Goal: Task Accomplishment & Management: Use online tool/utility

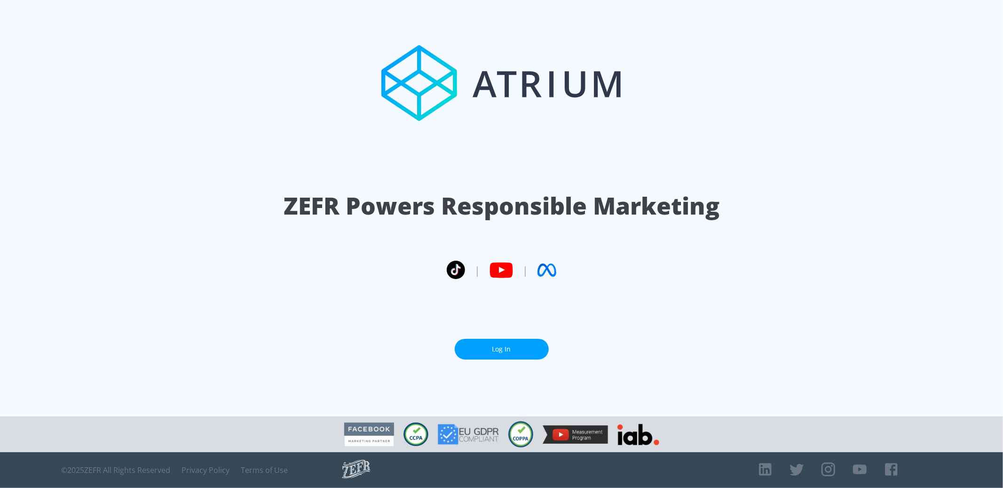
click at [508, 352] on link "Log In" at bounding box center [502, 349] width 94 height 21
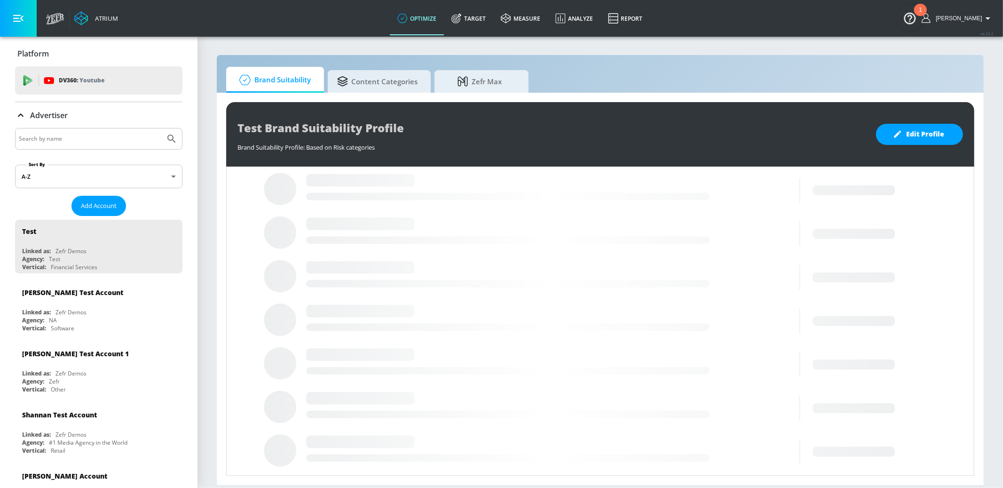
click at [46, 133] on input "Search by name" at bounding box center [90, 139] width 142 height 12
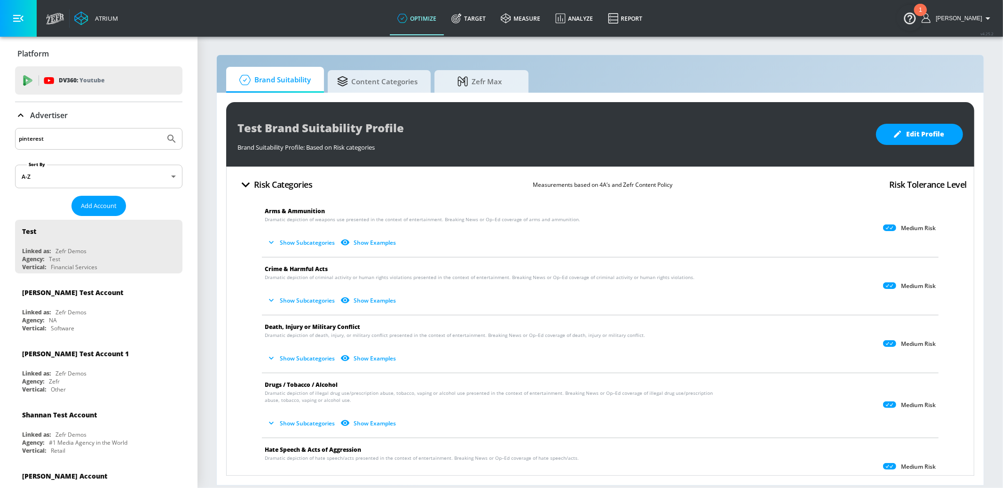
type input "pinterest"
click at [161, 128] on button "Submit Search" at bounding box center [171, 138] width 21 height 21
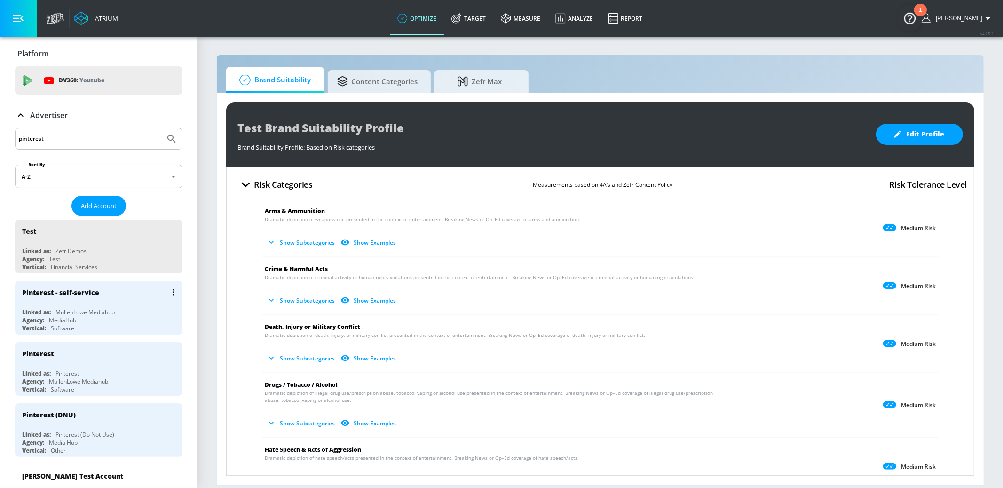
click at [128, 331] on div "Vertical: Software" at bounding box center [101, 328] width 158 height 8
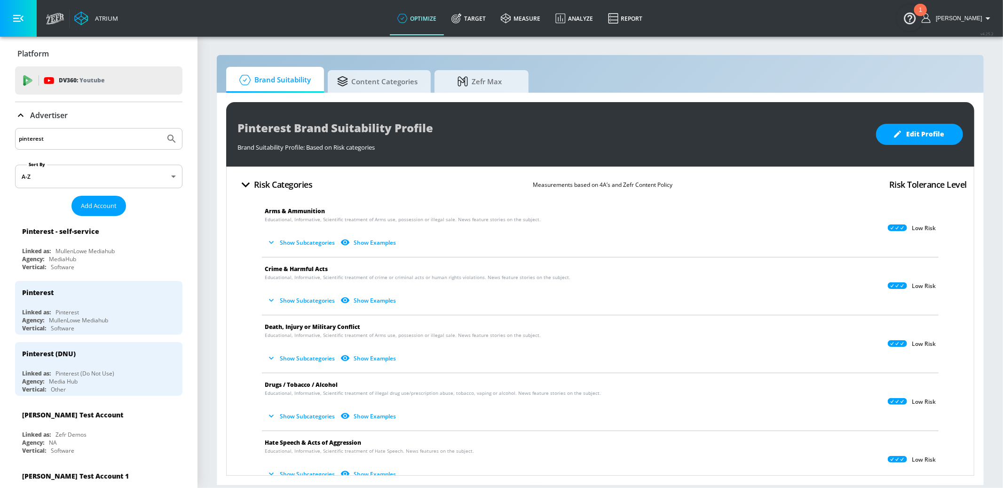
drag, startPoint x: 496, startPoint y: 75, endPoint x: 973, endPoint y: 88, distance: 477.9
click at [496, 75] on span "Zefr Max" at bounding box center [479, 81] width 71 height 23
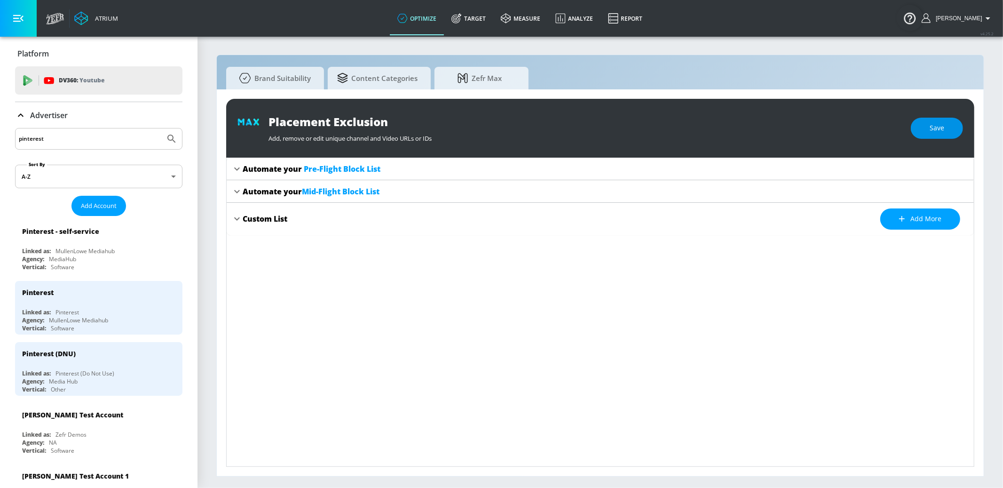
click at [934, 123] on span "Save" at bounding box center [937, 128] width 15 height 12
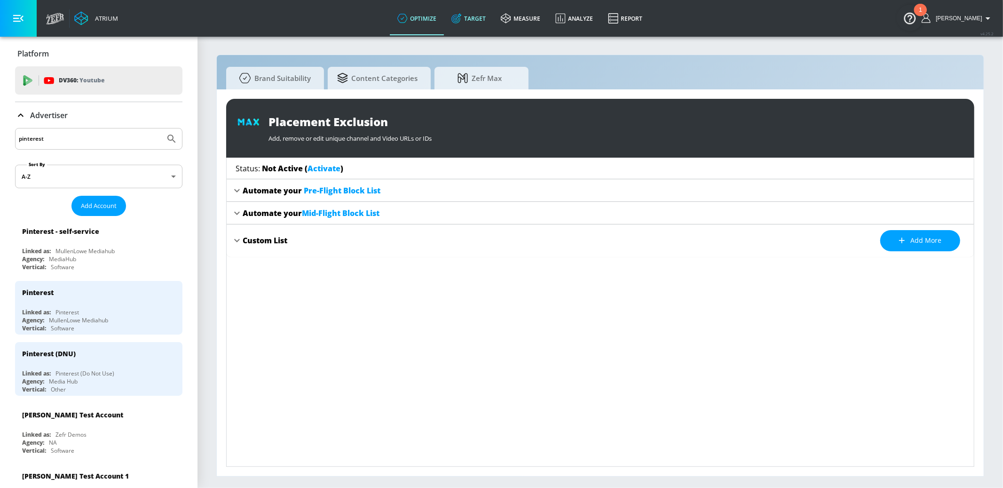
click at [490, 19] on link "Target" at bounding box center [468, 18] width 49 height 34
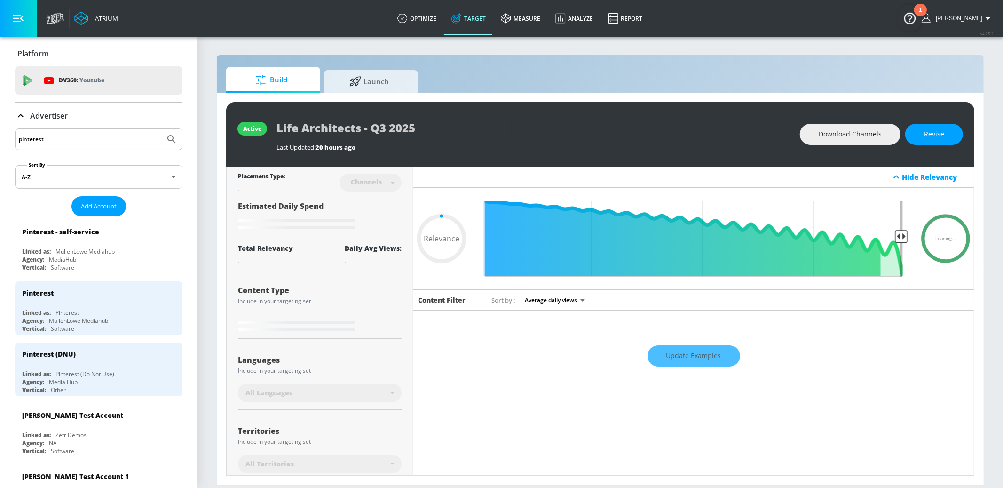
type input "0.05"
click at [381, 90] on span "Launch" at bounding box center [368, 80] width 71 height 23
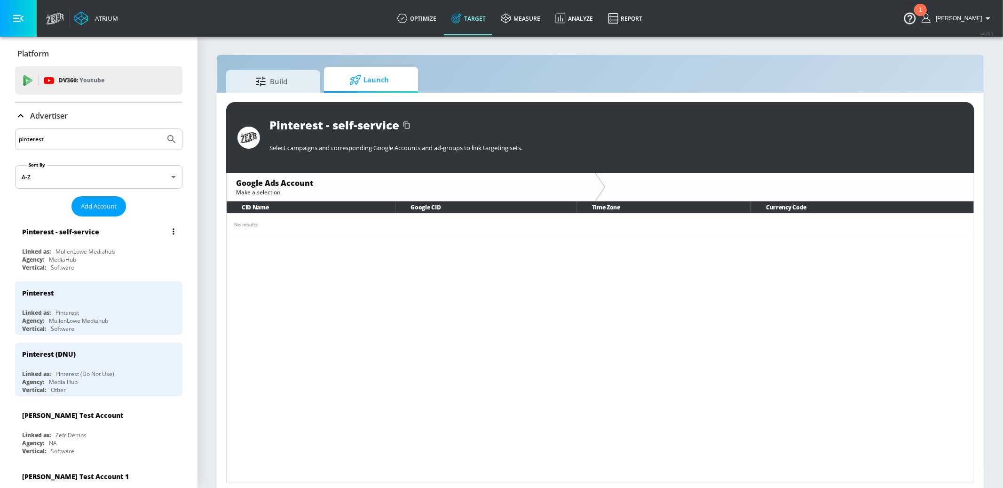
click at [169, 228] on button "list of Advertiser" at bounding box center [173, 231] width 13 height 13
click at [160, 247] on li "Edit" at bounding box center [133, 250] width 93 height 16
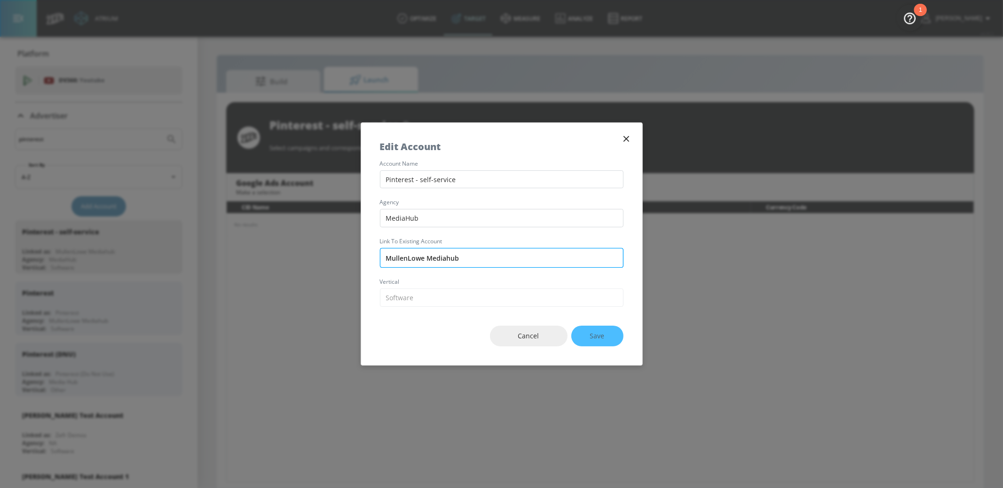
click at [497, 262] on input "MullenLowe Mediahub" at bounding box center [502, 258] width 244 height 20
click at [494, 261] on input "MullenLowe Mediahub" at bounding box center [502, 258] width 244 height 20
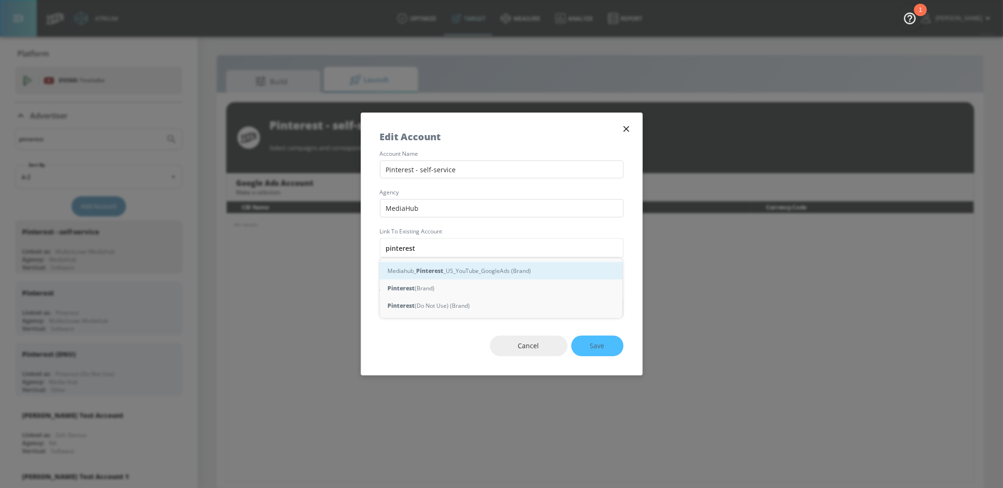
click at [497, 273] on div "Mediahub_ Pinterest _US_YouTube_GoogleAds (Brand)" at bounding box center [501, 270] width 243 height 17
type input "Mediahub_Pinterest_US_YouTube_GoogleAds (Brand)"
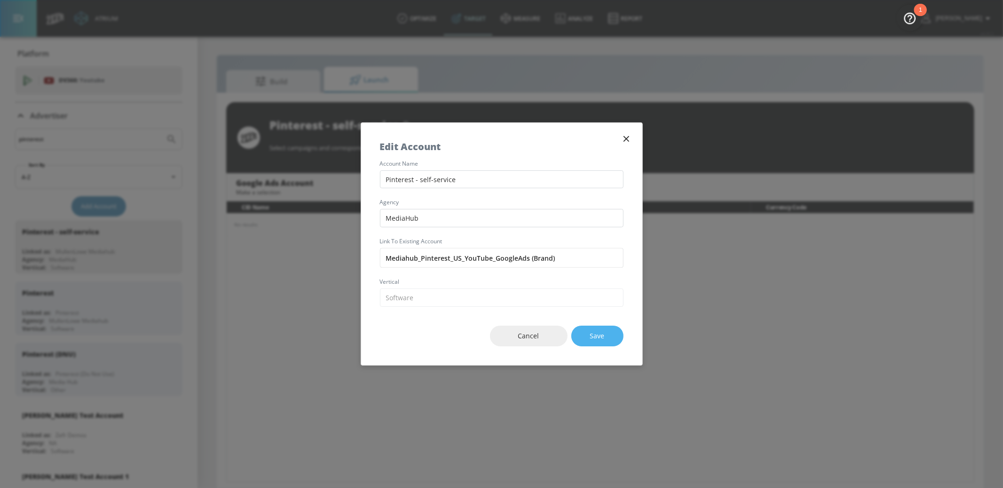
click at [603, 329] on button "Save" at bounding box center [597, 335] width 52 height 21
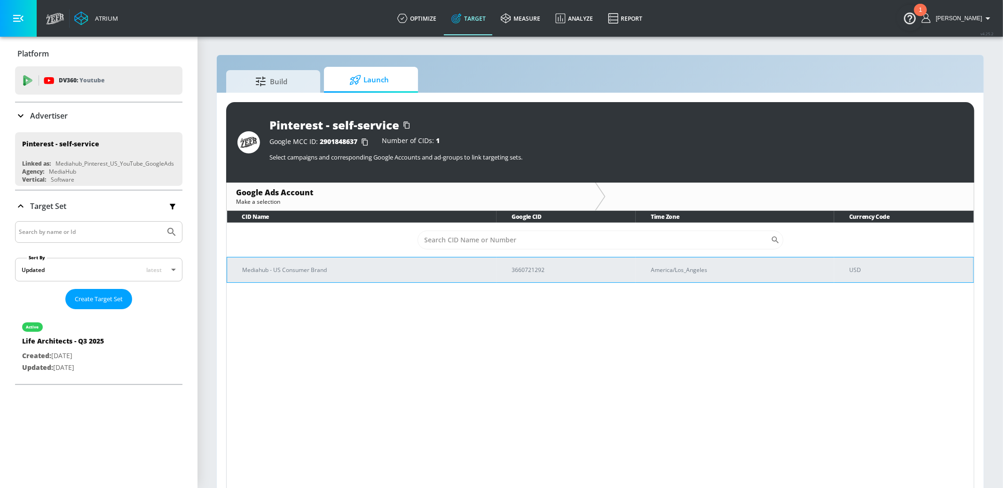
click at [351, 274] on p "Mediahub - US Consumer Brand" at bounding box center [365, 270] width 247 height 10
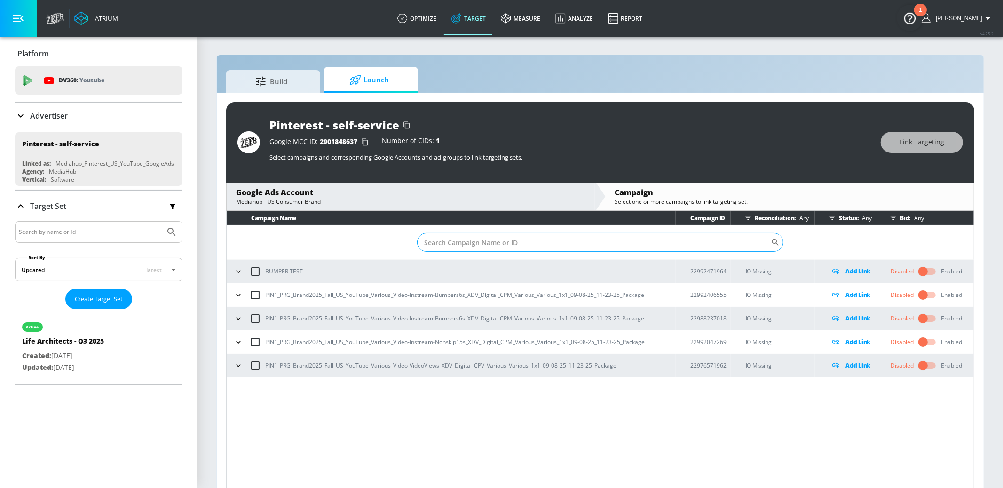
drag, startPoint x: 533, startPoint y: 235, endPoint x: 530, endPoint y: 239, distance: 5.1
click at [531, 237] on input "Sort By" at bounding box center [594, 242] width 354 height 19
paste input "22976571962"
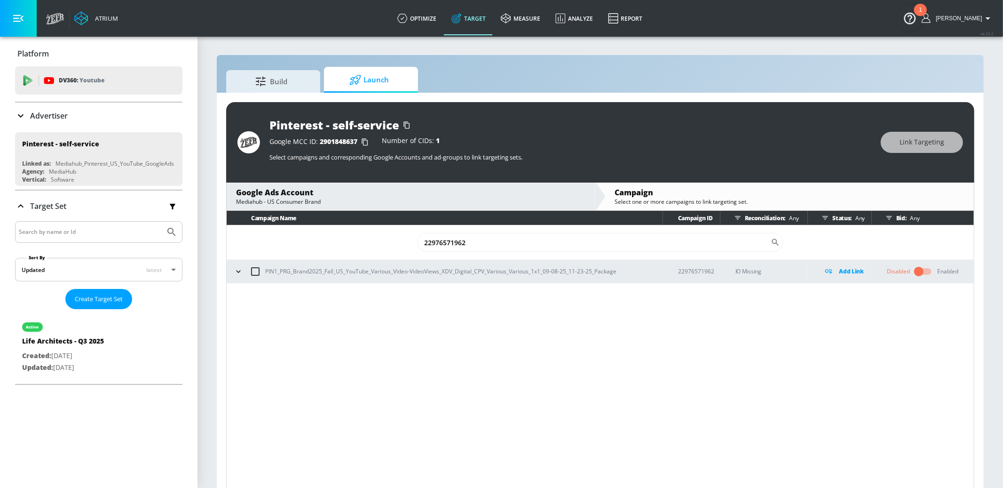
type input "22976571962"
click at [236, 269] on icon "button" at bounding box center [238, 271] width 9 height 9
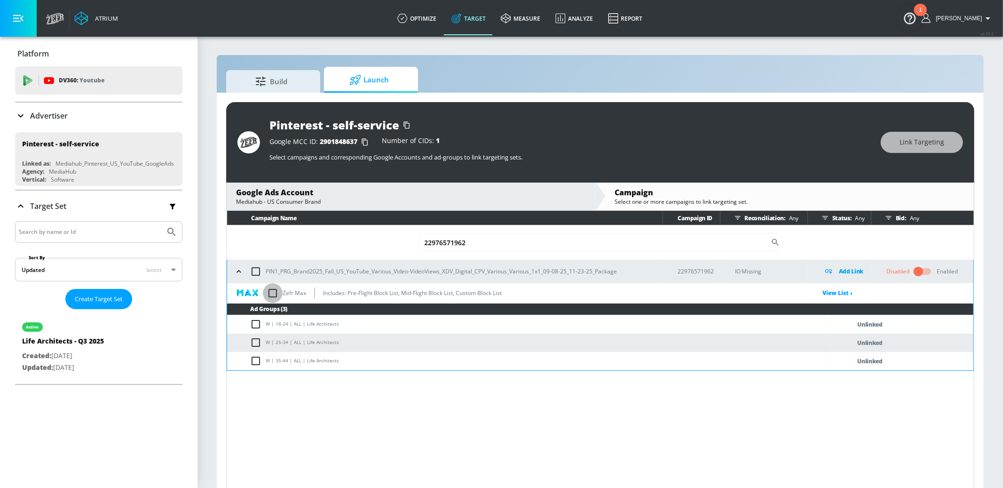
click at [275, 292] on input "checkbox" at bounding box center [273, 293] width 20 height 20
checkbox input "true"
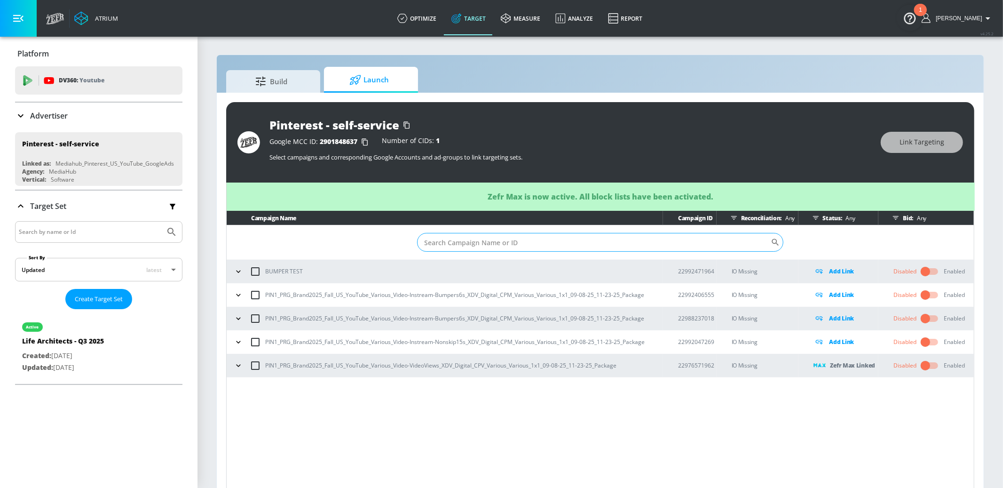
click at [498, 238] on input "Sort By" at bounding box center [594, 242] width 354 height 19
paste input "22976571962"
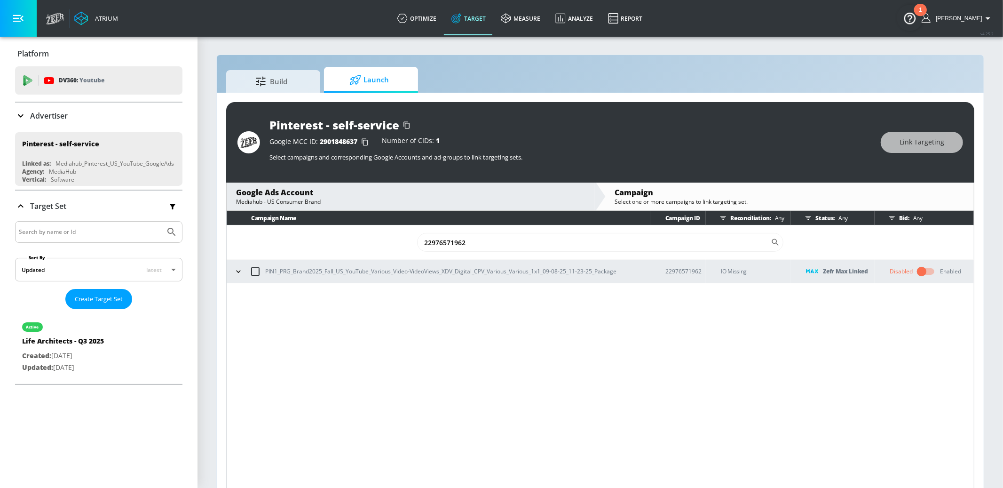
type input "22976571962"
click at [252, 268] on input "checkbox" at bounding box center [255, 271] width 20 height 20
click at [907, 143] on span "Link Targeting" at bounding box center [922, 142] width 45 height 12
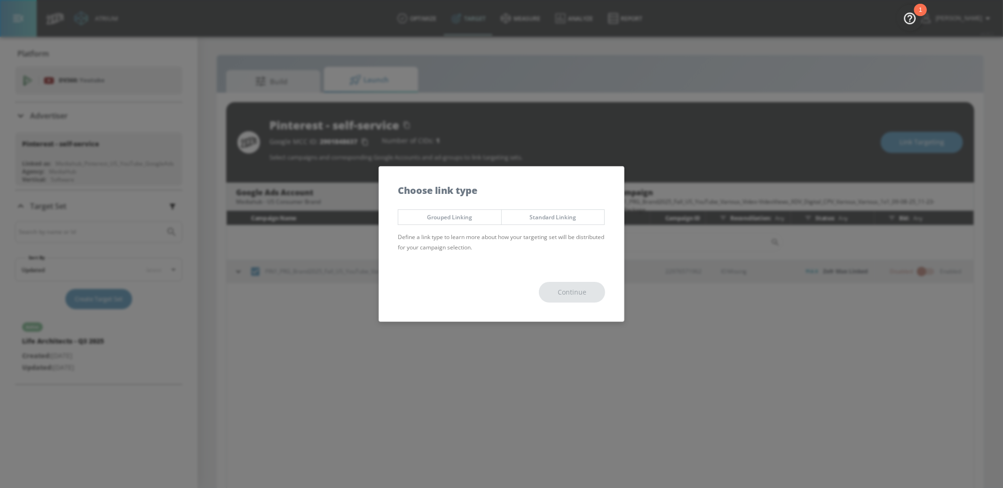
click at [544, 211] on button "Standard Linking" at bounding box center [553, 217] width 104 height 16
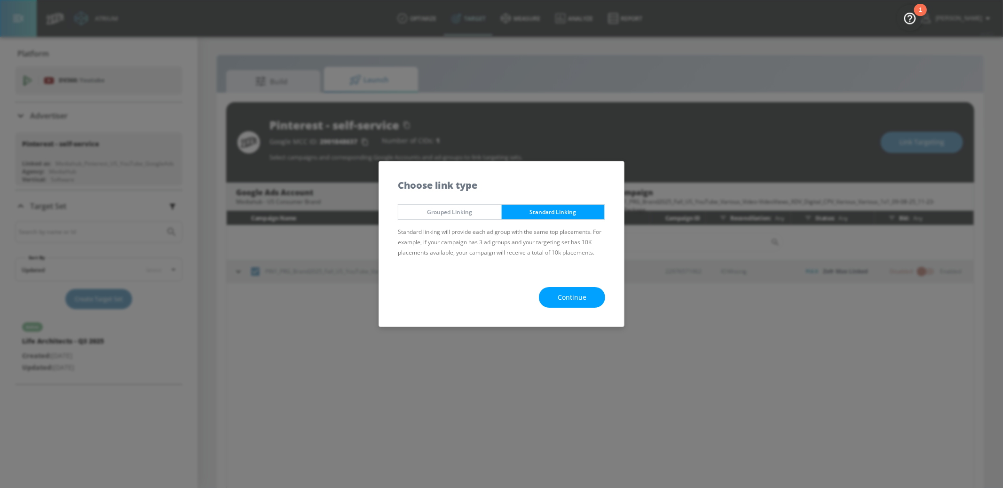
click at [574, 296] on span "Continue" at bounding box center [572, 298] width 29 height 12
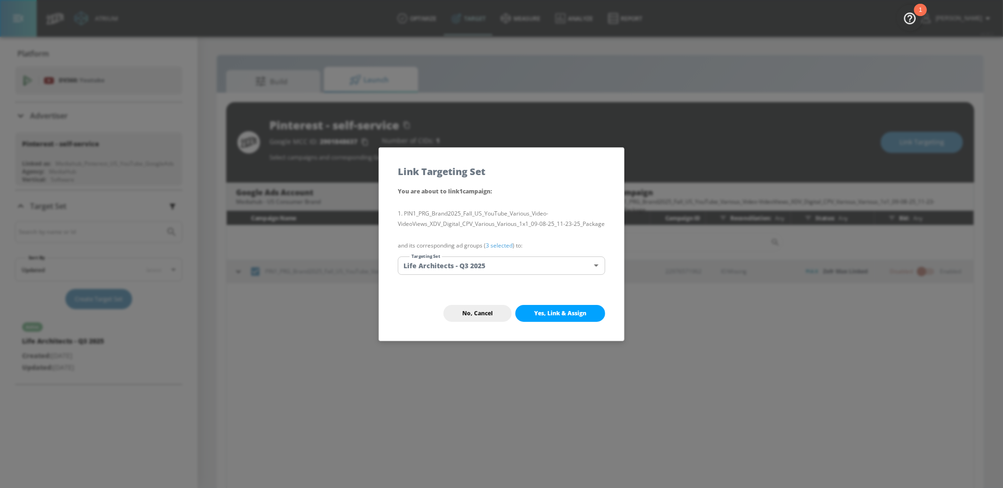
click at [569, 315] on span "Yes, Link & Assign" at bounding box center [560, 313] width 52 height 8
checkbox input "false"
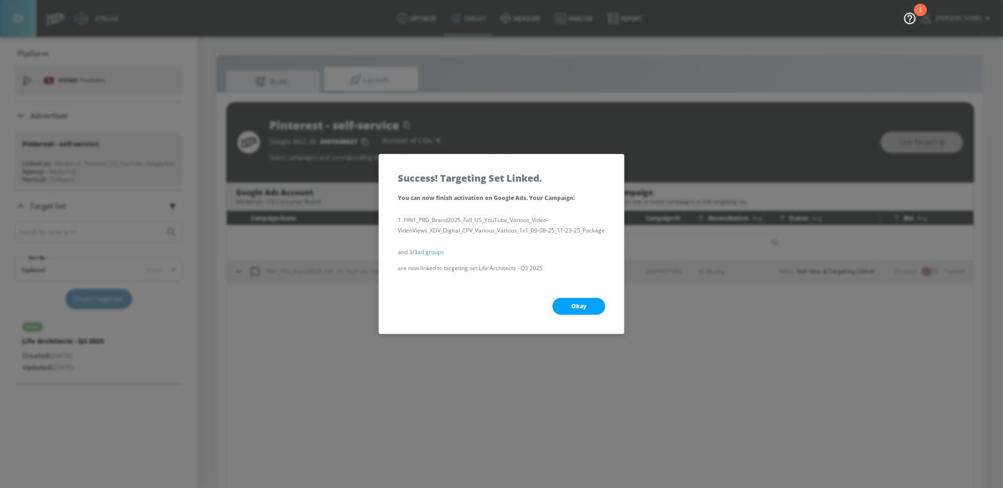
drag, startPoint x: 573, startPoint y: 307, endPoint x: 525, endPoint y: 297, distance: 49.5
click at [573, 307] on span "Okay" at bounding box center [578, 306] width 15 height 8
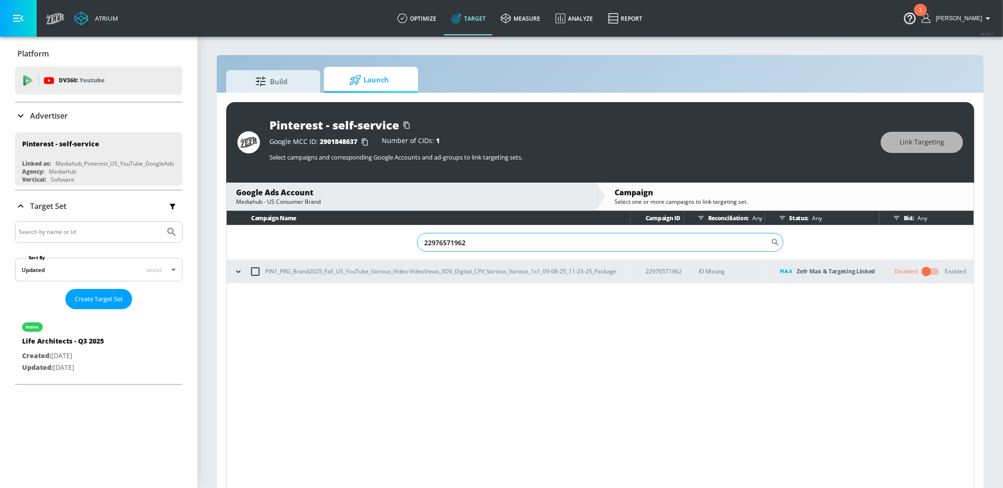
click at [465, 245] on input "22976571962" at bounding box center [594, 242] width 354 height 19
paste input "92047269"
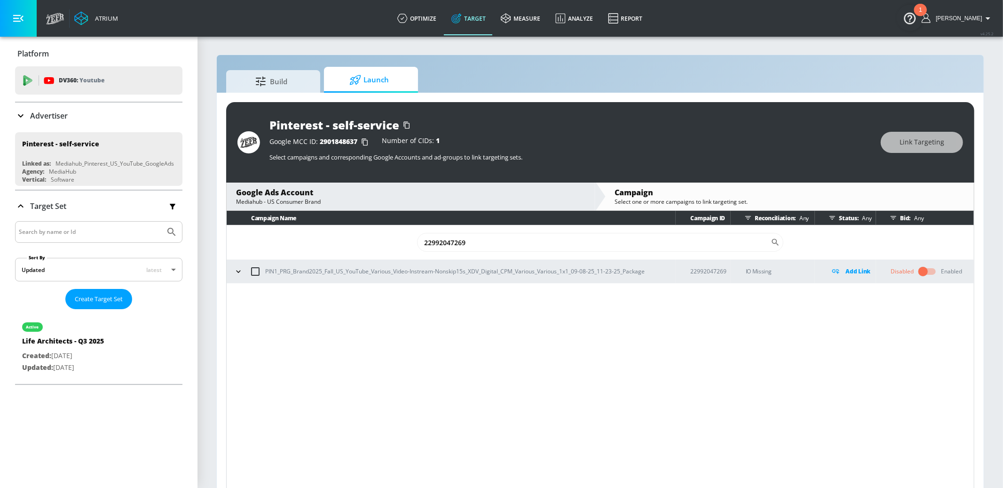
type input "22992047269"
click at [249, 270] on input "checkbox" at bounding box center [255, 271] width 20 height 20
checkbox input "true"
click at [892, 141] on button "Link Targeting" at bounding box center [922, 142] width 82 height 21
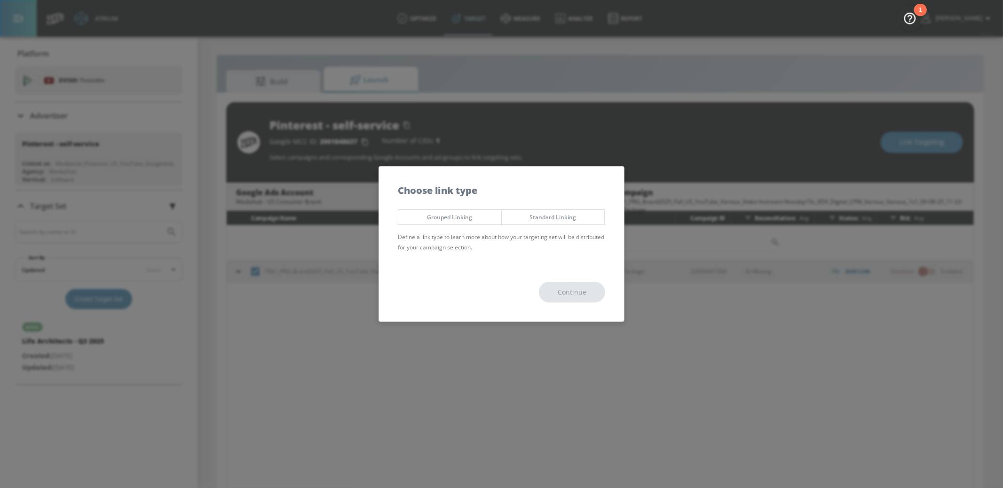
drag, startPoint x: 564, startPoint y: 219, endPoint x: 563, endPoint y: 234, distance: 15.1
click at [563, 220] on span "Standard Linking" at bounding box center [553, 217] width 89 height 10
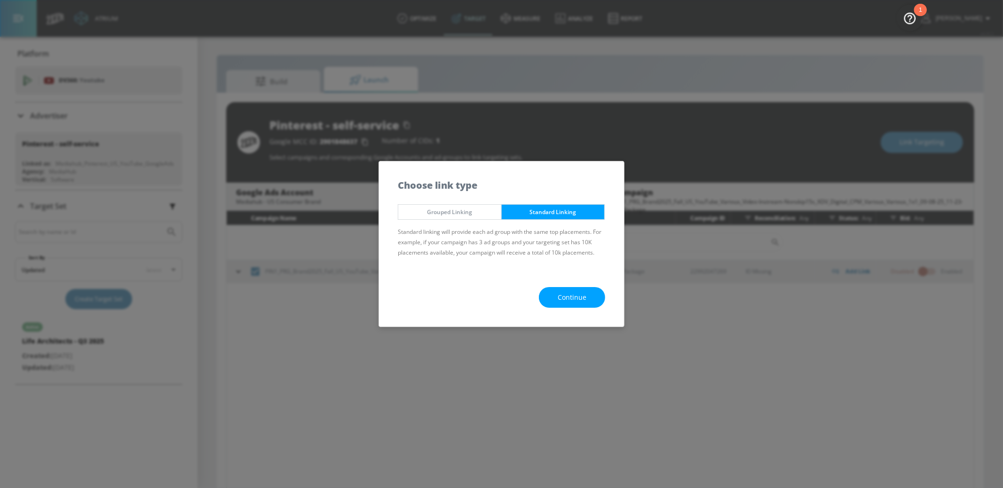
click at [568, 299] on span "Continue" at bounding box center [572, 298] width 29 height 12
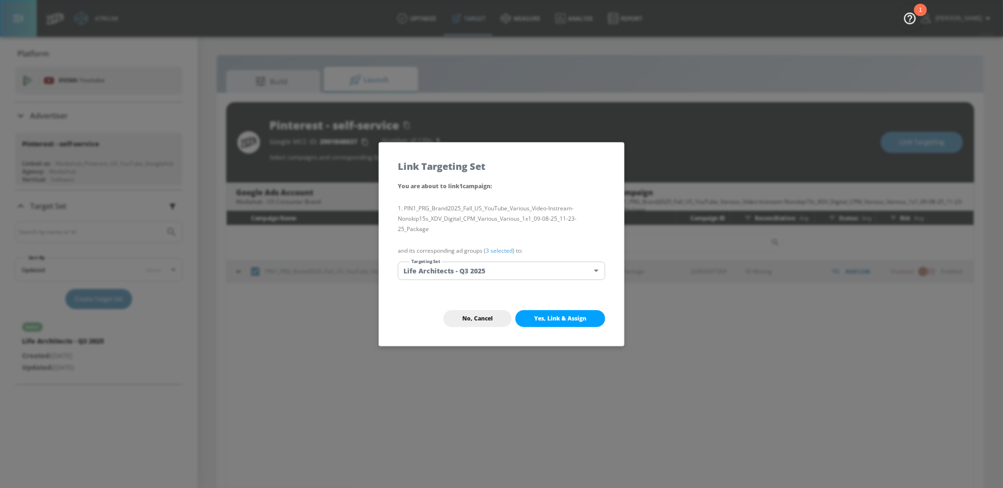
click at [551, 312] on button "Yes, Link & Assign" at bounding box center [560, 318] width 90 height 17
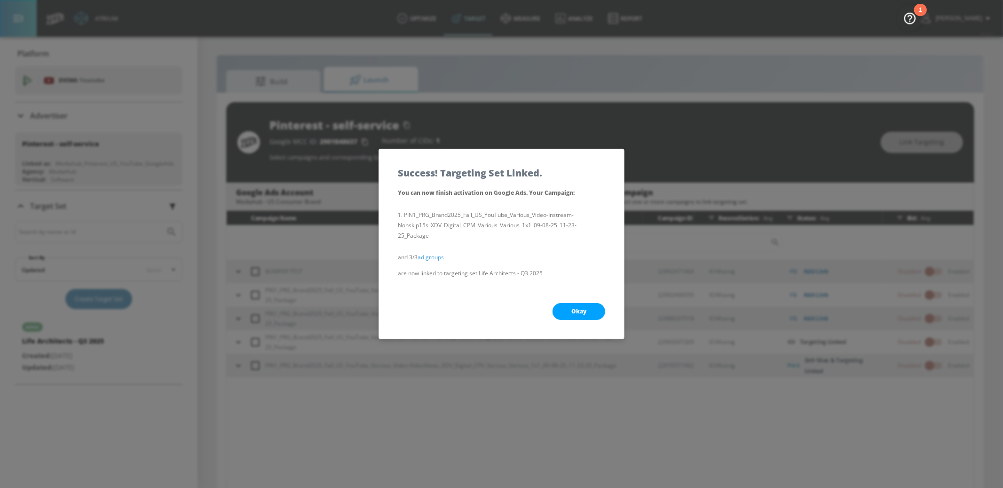
drag, startPoint x: 577, startPoint y: 313, endPoint x: 418, endPoint y: 330, distance: 160.8
click at [577, 313] on span "Okay" at bounding box center [578, 312] width 15 height 8
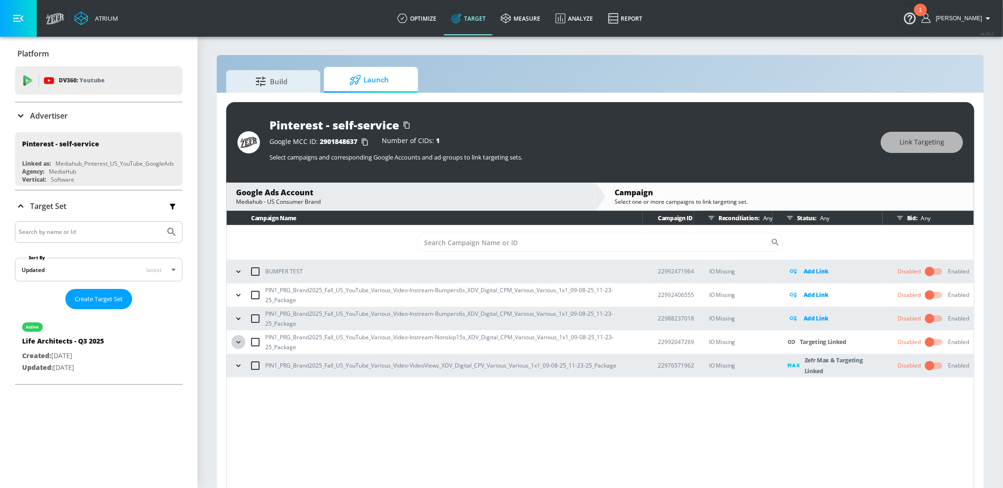
click at [238, 341] on icon "button" at bounding box center [238, 341] width 9 height 9
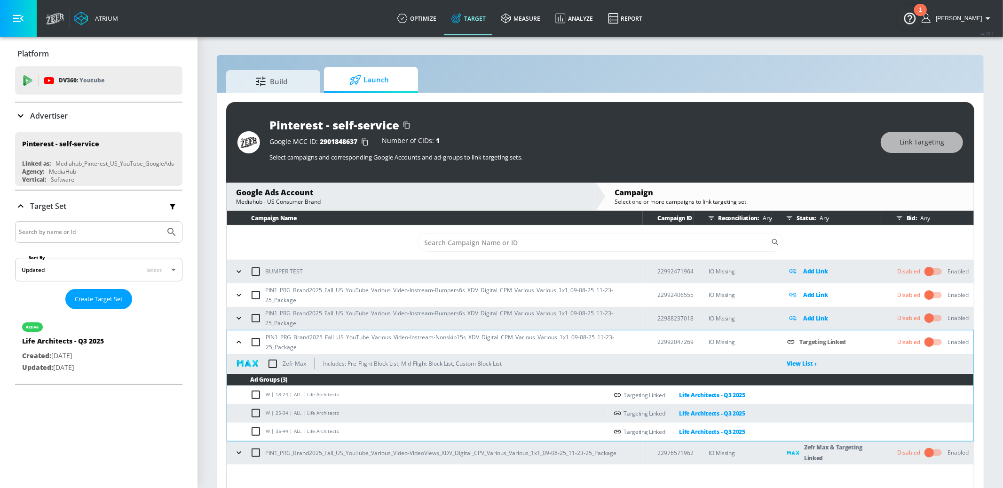
click at [274, 364] on input "checkbox" at bounding box center [273, 364] width 20 height 20
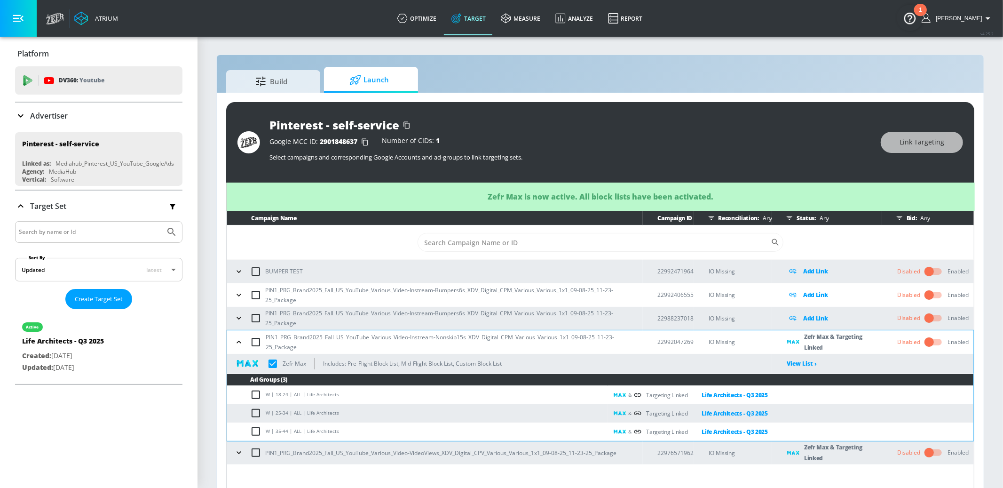
checkbox input "true"
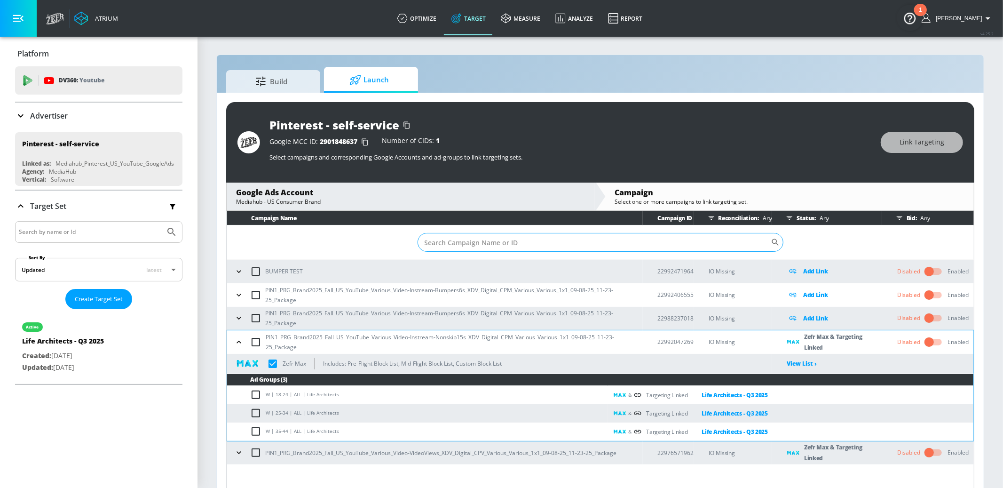
click at [564, 244] on input "Sort By" at bounding box center [594, 242] width 353 height 19
paste input "22992406555"
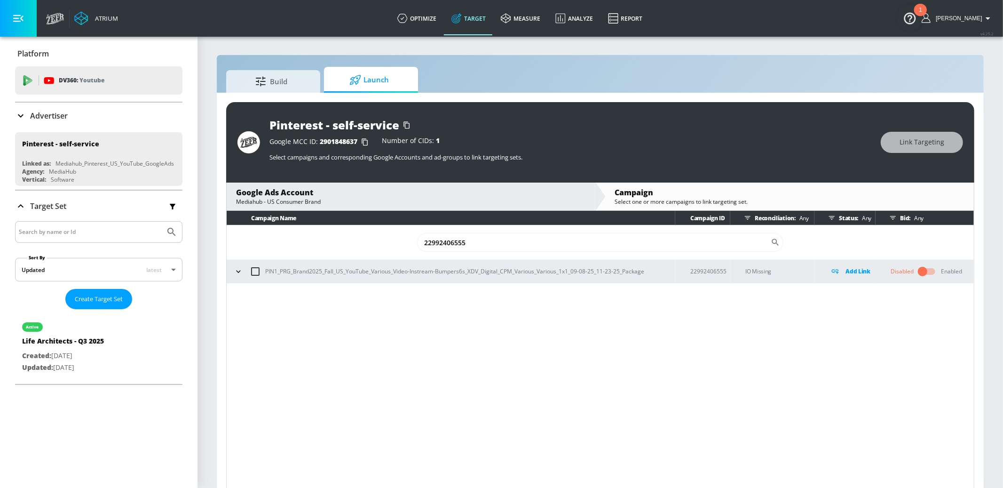
type input "22992406555"
click at [253, 267] on input "checkbox" at bounding box center [255, 271] width 20 height 20
checkbox input "true"
click at [928, 140] on span "Link Targeting" at bounding box center [922, 142] width 45 height 12
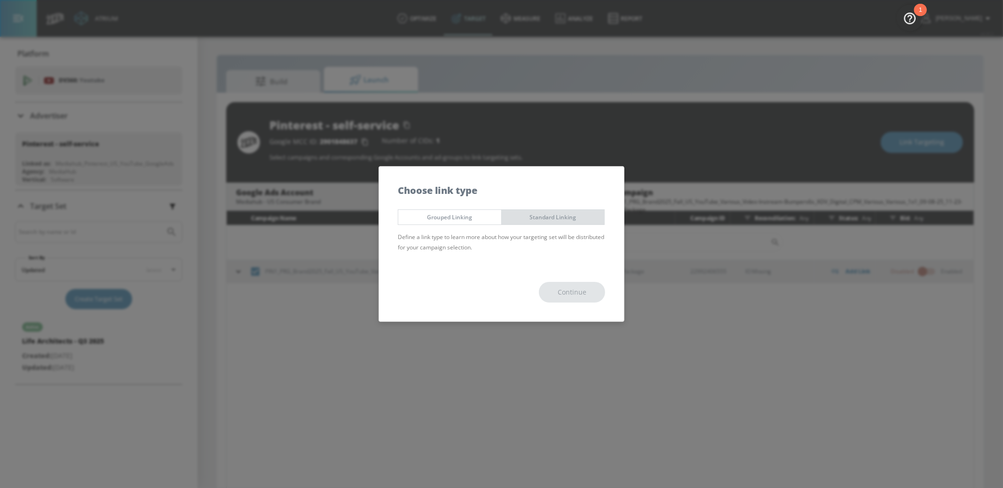
click at [560, 212] on span "Standard Linking" at bounding box center [553, 217] width 89 height 10
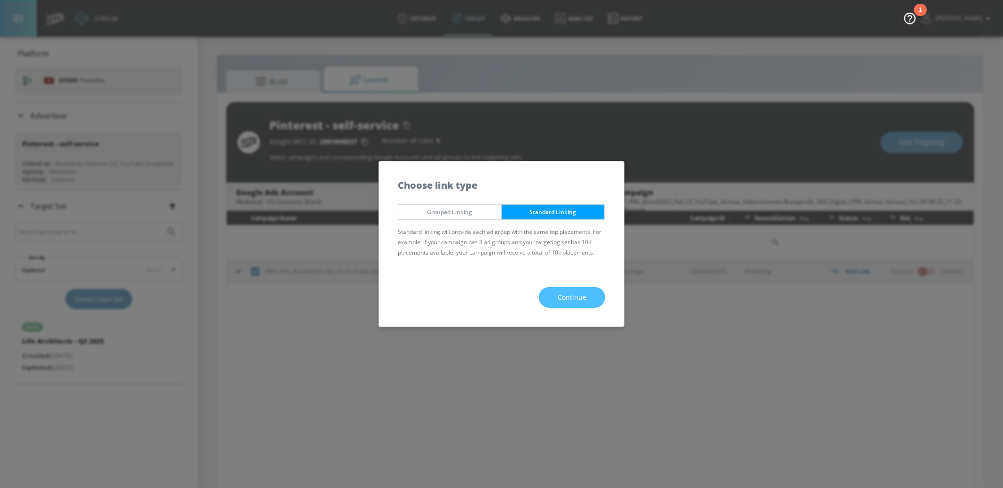
drag, startPoint x: 584, startPoint y: 299, endPoint x: 563, endPoint y: 281, distance: 27.6
click at [584, 299] on span "Continue" at bounding box center [572, 298] width 29 height 12
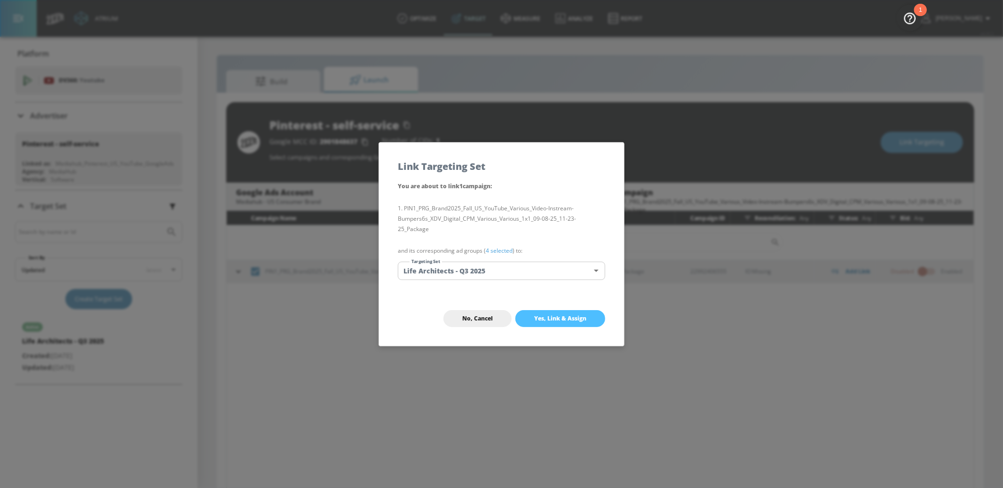
click at [547, 310] on button "Yes, Link & Assign" at bounding box center [560, 318] width 90 height 17
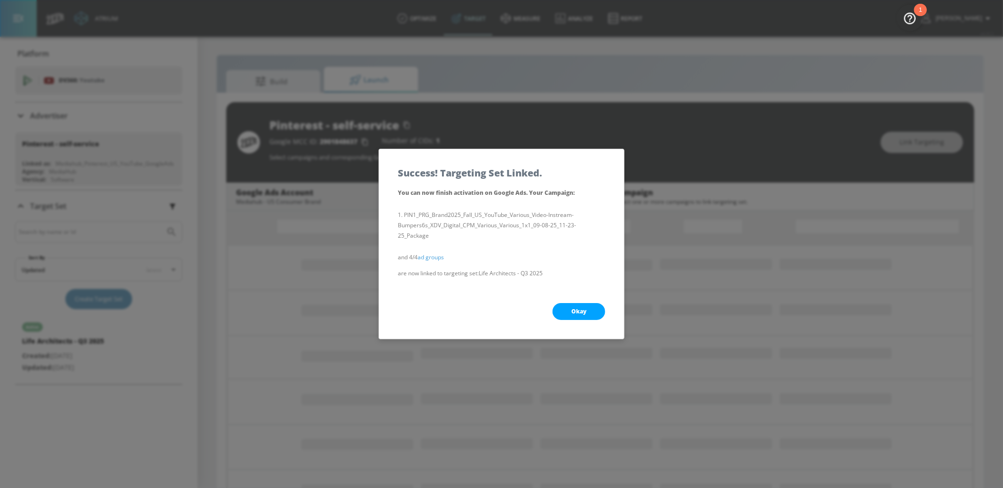
click at [566, 310] on button "Okay" at bounding box center [579, 311] width 53 height 17
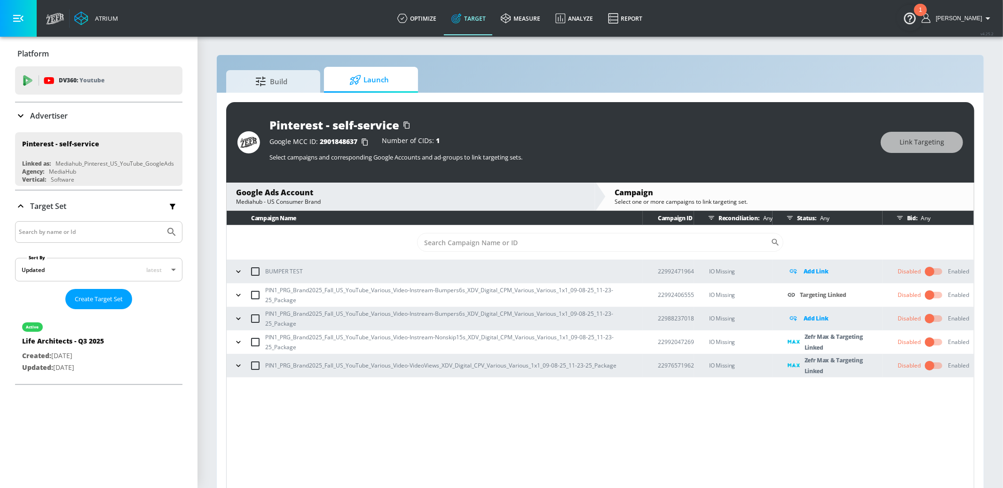
click at [240, 295] on icon "button" at bounding box center [238, 294] width 9 height 9
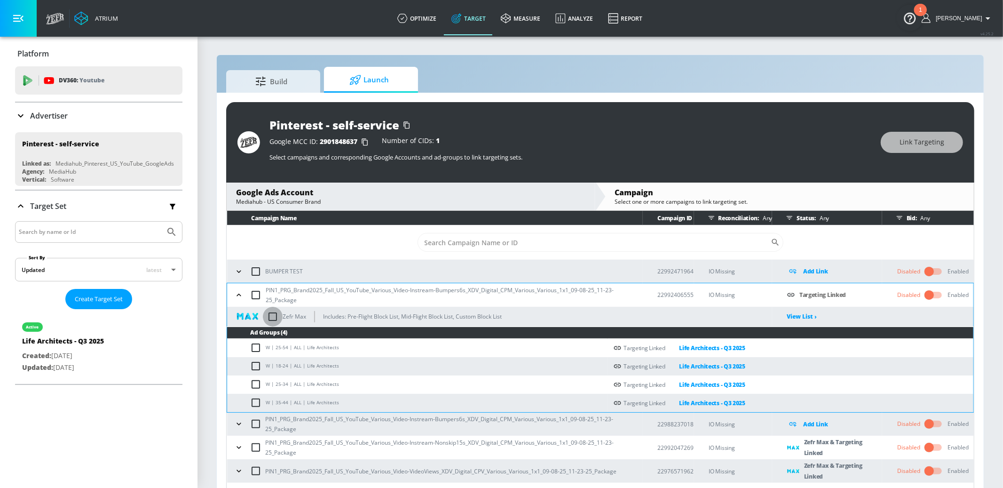
click at [275, 322] on input "checkbox" at bounding box center [273, 317] width 20 height 20
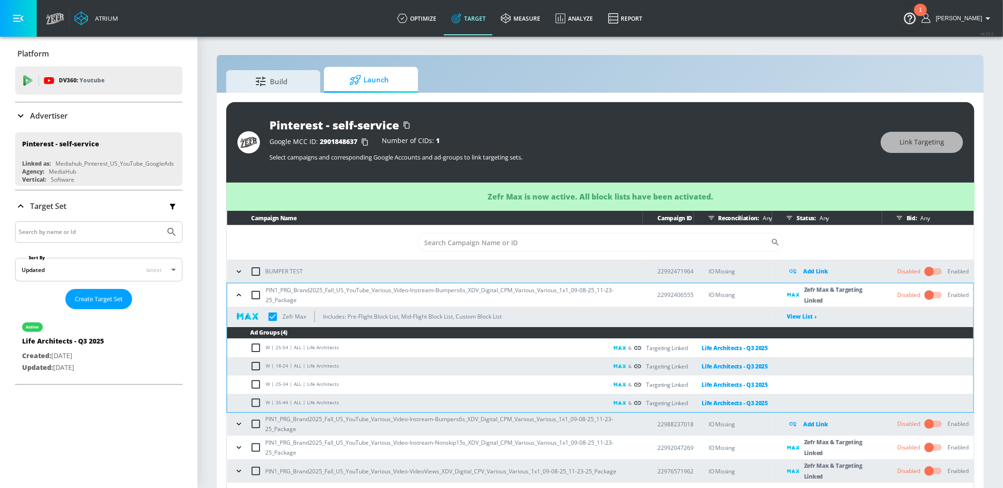
checkbox input "true"
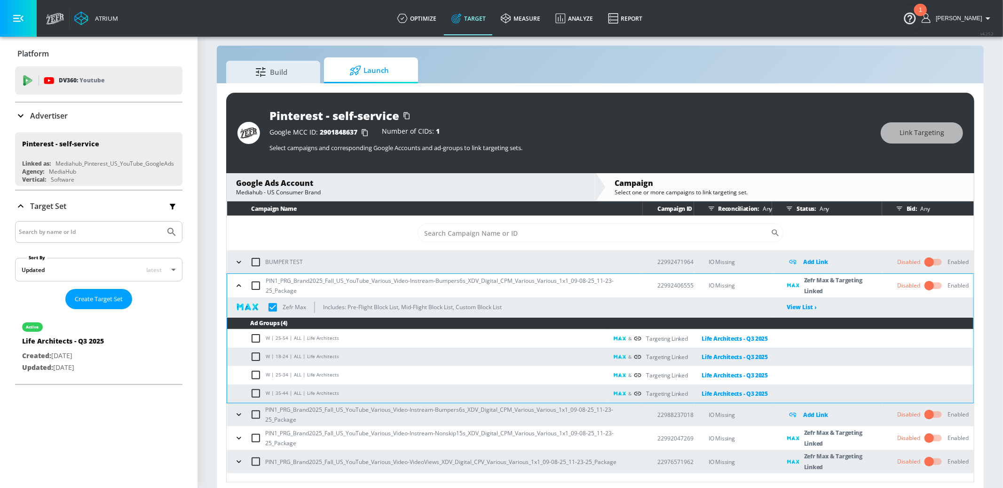
scroll to position [13, 0]
